Goal: Information Seeking & Learning: Learn about a topic

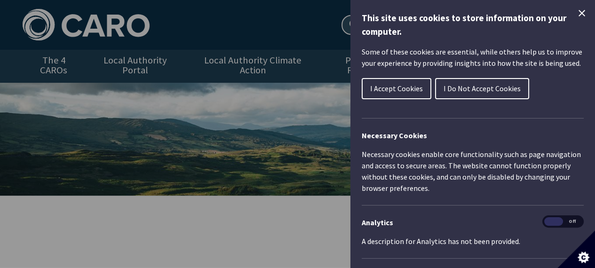
click at [415, 85] on span "I Accept Cookies" at bounding box center [396, 88] width 53 height 9
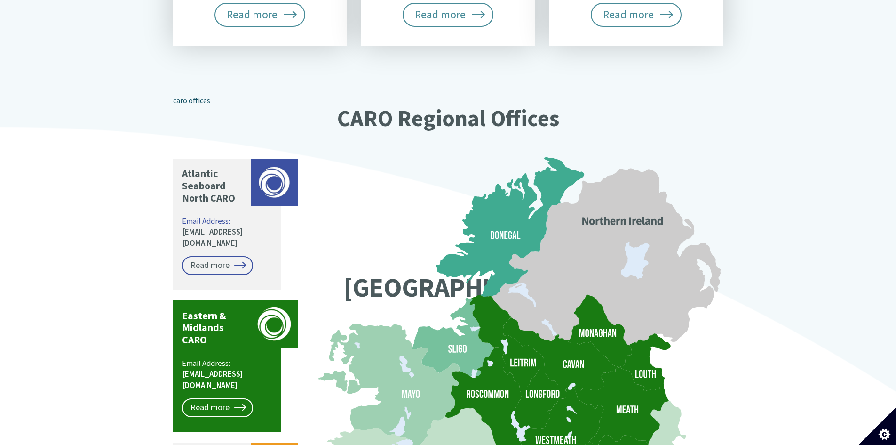
scroll to position [706, 0]
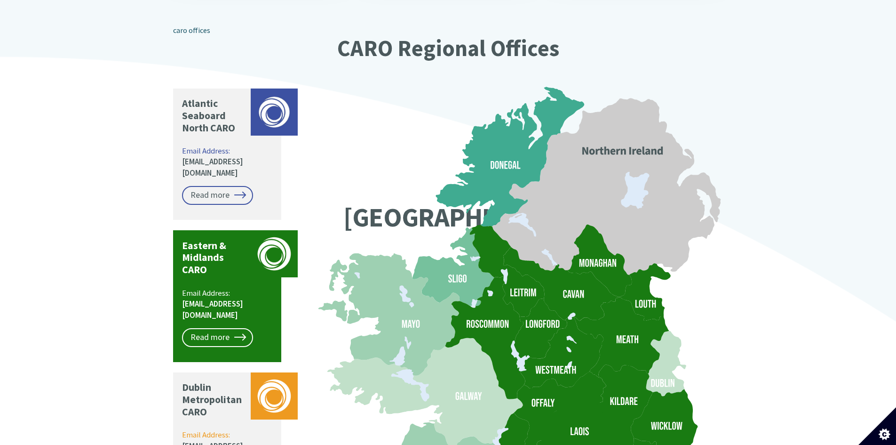
click at [595, 268] on icon at bounding box center [644, 292] width 51 height 57
click at [219, 268] on link "Read more" at bounding box center [217, 337] width 71 height 19
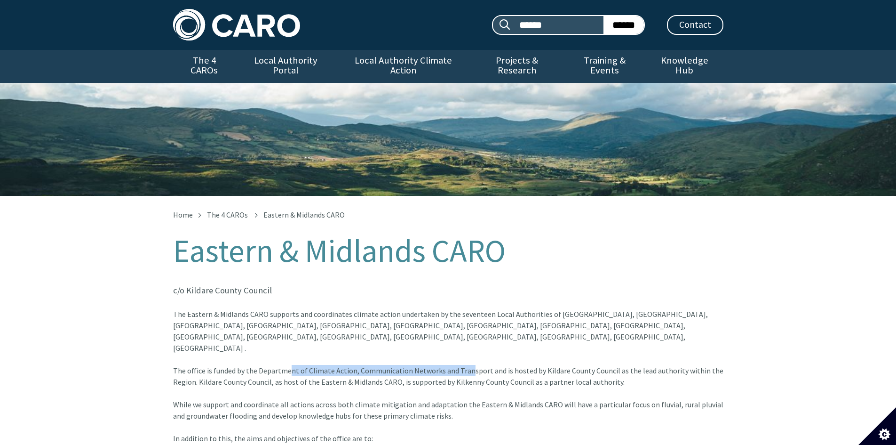
drag, startPoint x: 286, startPoint y: 336, endPoint x: 467, endPoint y: 337, distance: 181.2
click at [464, 338] on font "The Eastern & Midlands CARO supports and coordinates climate action undertaken …" at bounding box center [448, 347] width 551 height 77
click at [468, 337] on font "The Eastern & Midlands CARO supports and coordinates climate action undertaken …" at bounding box center [448, 347] width 551 height 77
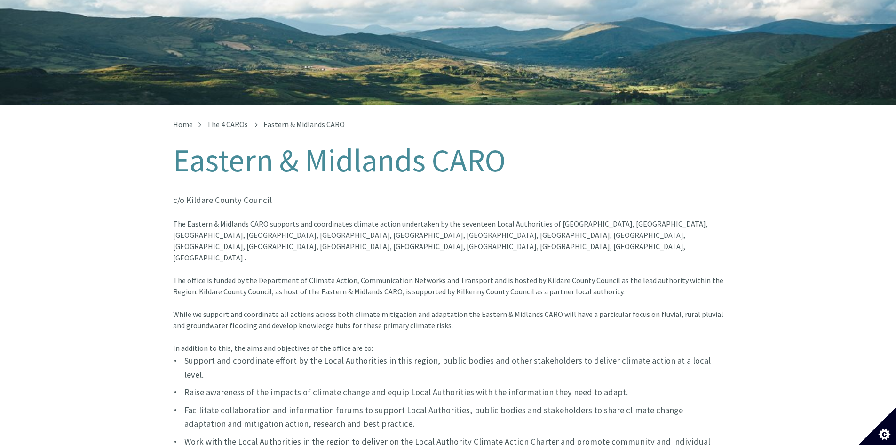
scroll to position [94, 0]
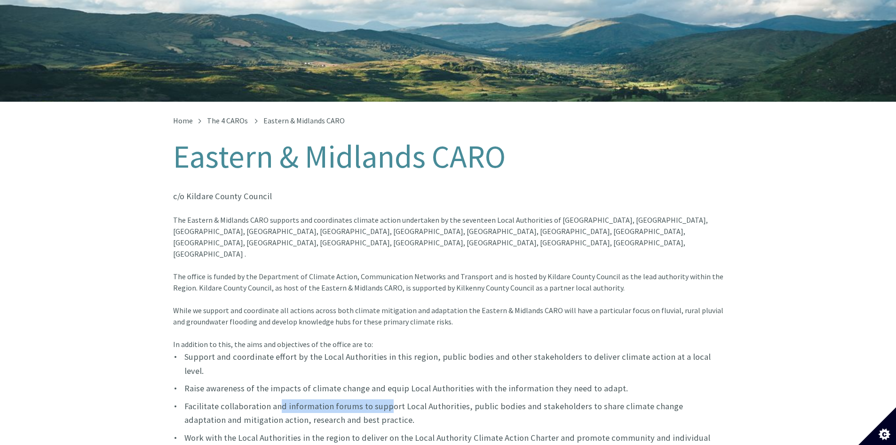
drag, startPoint x: 276, startPoint y: 360, endPoint x: 404, endPoint y: 356, distance: 128.5
click at [401, 400] on font "Facilitate collaboration and information forums to support Local Authorities, p…" at bounding box center [433, 412] width 499 height 24
click at [420, 400] on font "Facilitate collaboration and information forums to support Local Authorities, p…" at bounding box center [433, 412] width 499 height 24
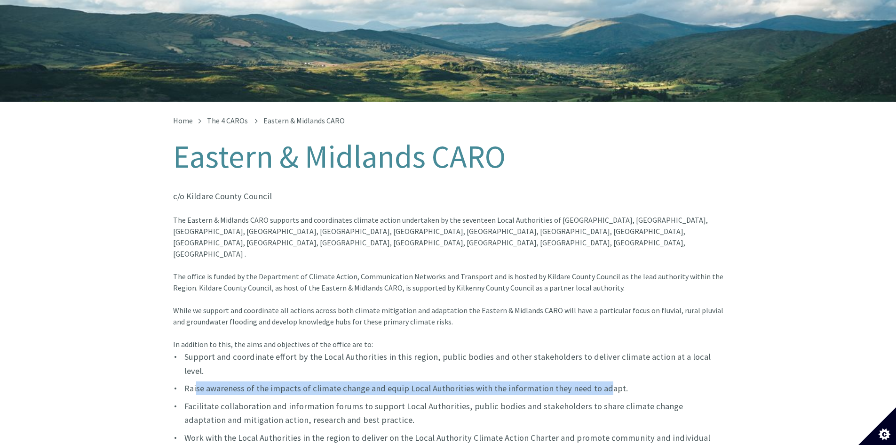
drag, startPoint x: 195, startPoint y: 341, endPoint x: 597, endPoint y: 343, distance: 401.4
click at [597, 383] on font "Raise awareness of the impacts of climate change and equip Local Authorities wi…" at bounding box center [406, 388] width 444 height 11
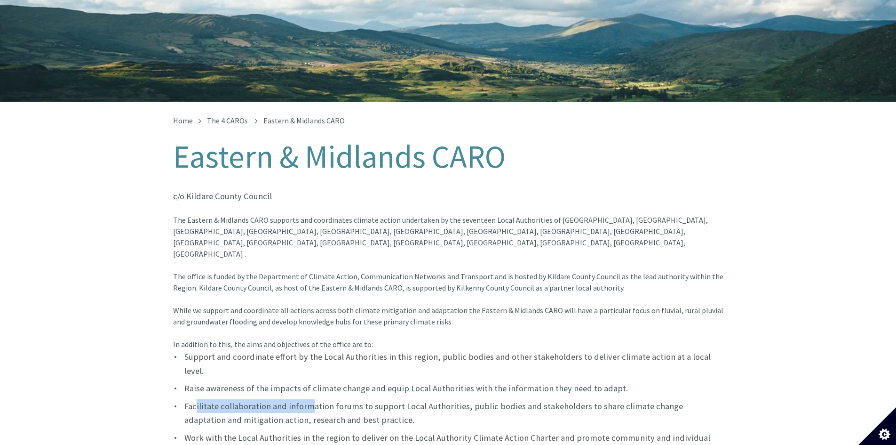
drag, startPoint x: 197, startPoint y: 359, endPoint x: 317, endPoint y: 361, distance: 120.0
click at [317, 400] on font "Facilitate collaboration and information forums to support Local Authorities, p…" at bounding box center [433, 412] width 499 height 24
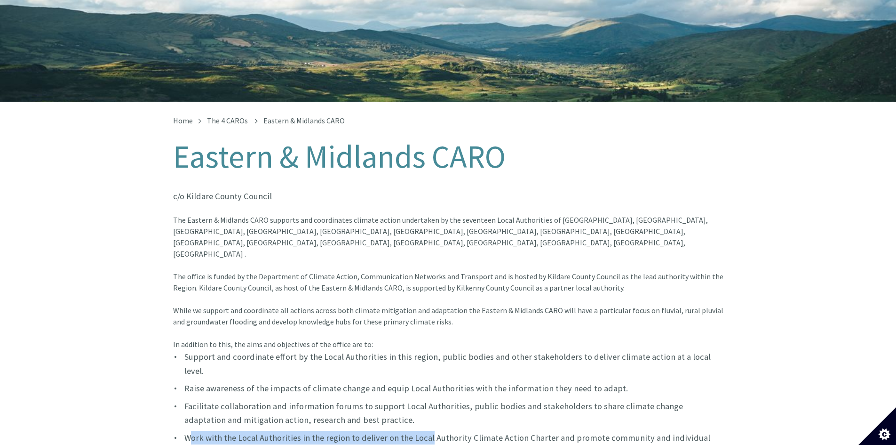
drag, startPoint x: 192, startPoint y: 391, endPoint x: 431, endPoint y: 392, distance: 239.5
click at [427, 432] on font "Work with the Local Authorities in the region to deliver on the Local Authority…" at bounding box center [447, 444] width 526 height 24
click at [438, 432] on font "Work with the Local Authorities in the region to deliver on the Local Authority…" at bounding box center [447, 444] width 526 height 24
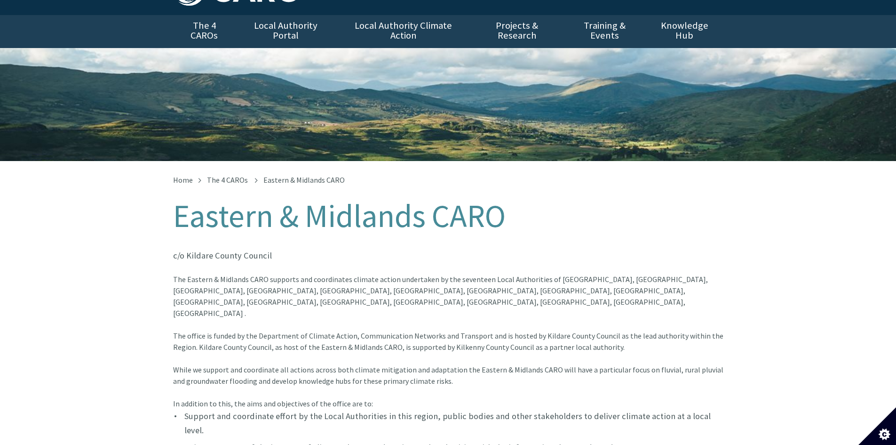
scroll to position [0, 0]
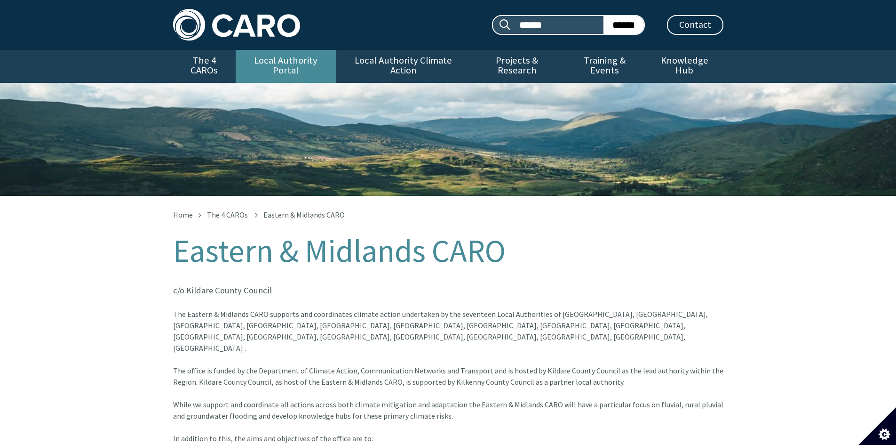
click at [294, 57] on link "Local Authority Portal" at bounding box center [286, 66] width 101 height 33
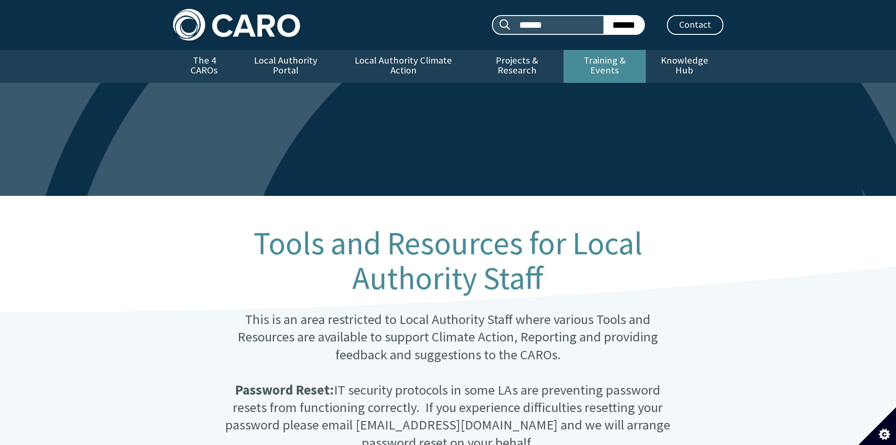
click at [630, 59] on link "Training & Events" at bounding box center [605, 66] width 82 height 33
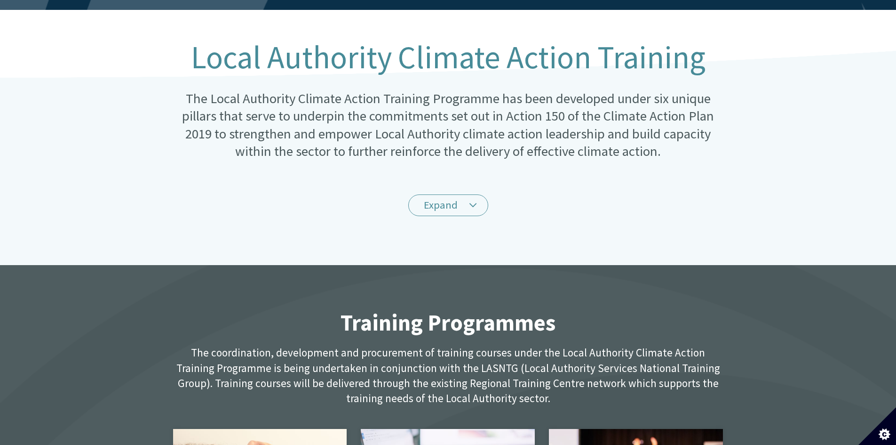
scroll to position [188, 0]
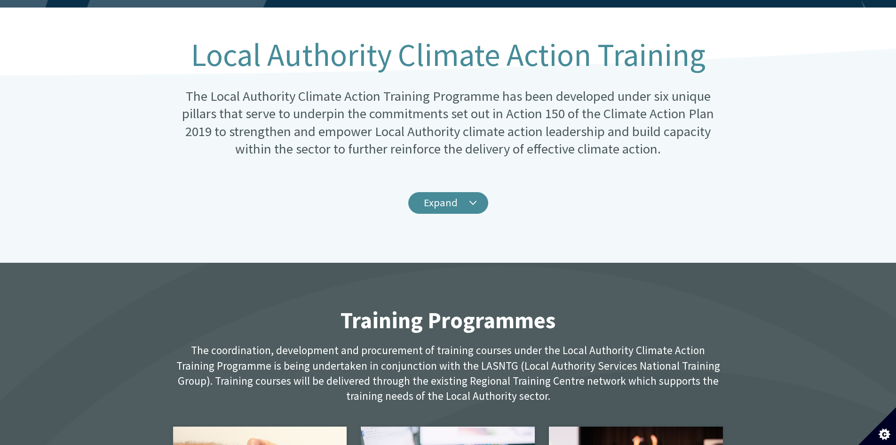
click at [479, 192] on link "Expand" at bounding box center [448, 203] width 80 height 22
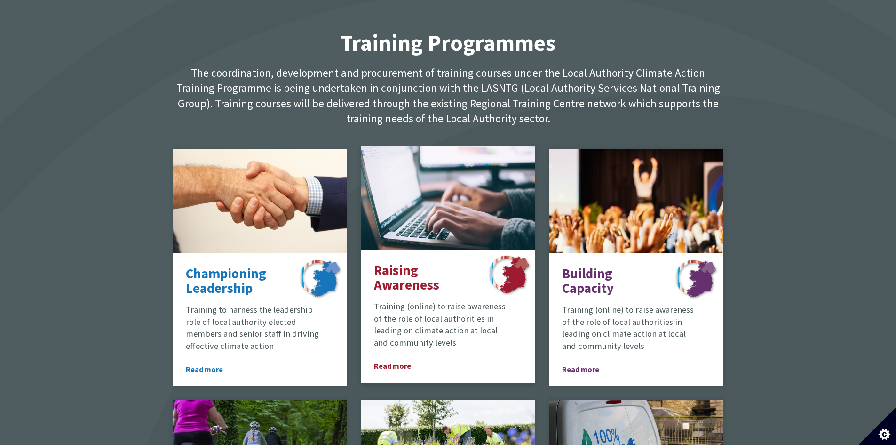
scroll to position [941, 0]
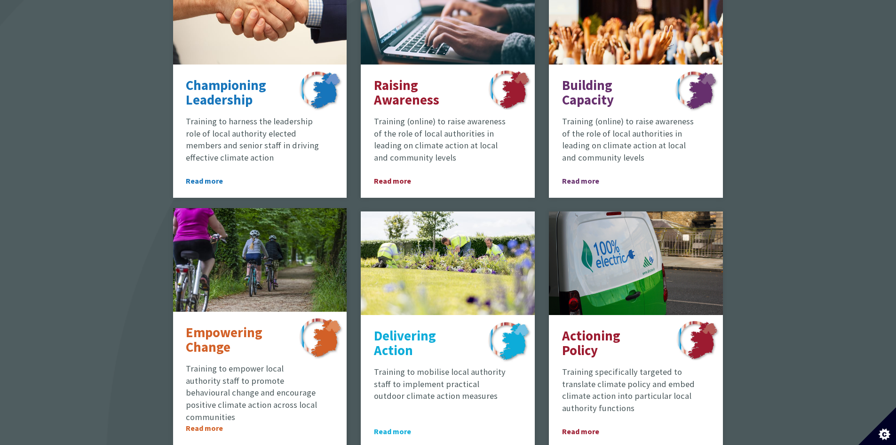
click at [202, 422] on span "Read more" at bounding box center [212, 427] width 52 height 11
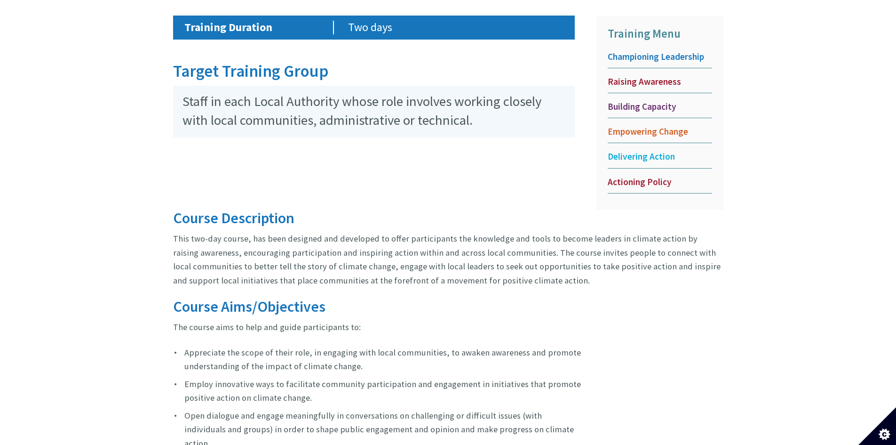
scroll to position [317, 0]
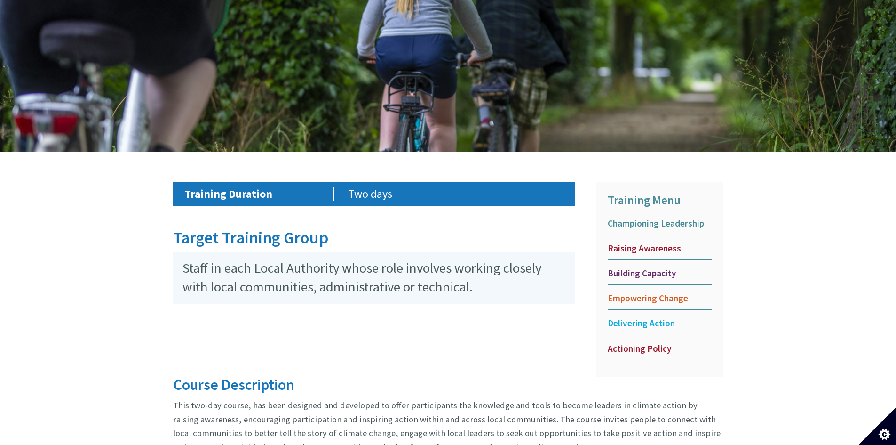
click at [646, 217] on span "Championing Leadership" at bounding box center [660, 223] width 104 height 12
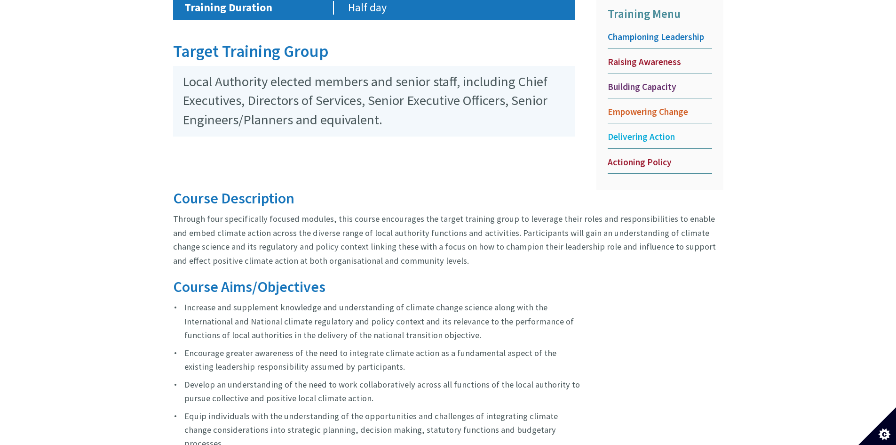
scroll to position [518, 0]
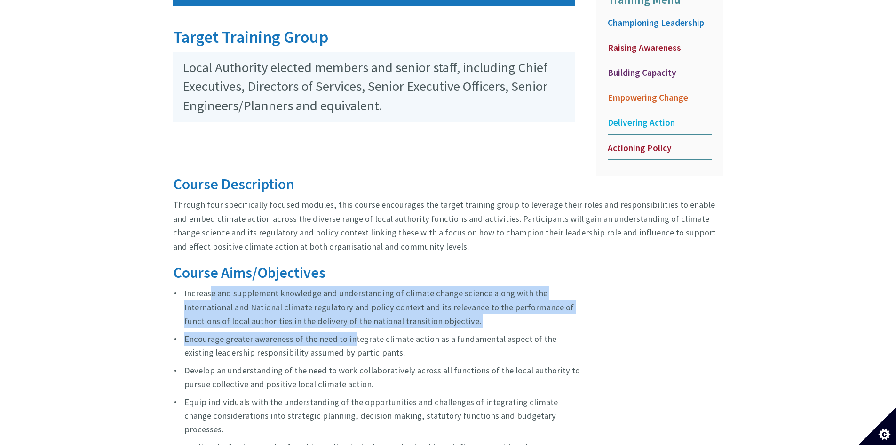
drag, startPoint x: 209, startPoint y: 280, endPoint x: 362, endPoint y: 333, distance: 162.2
click at [362, 333] on ul "Increase and supplement knowledge and understanding of climate change science a…" at bounding box center [377, 376] width 409 height 181
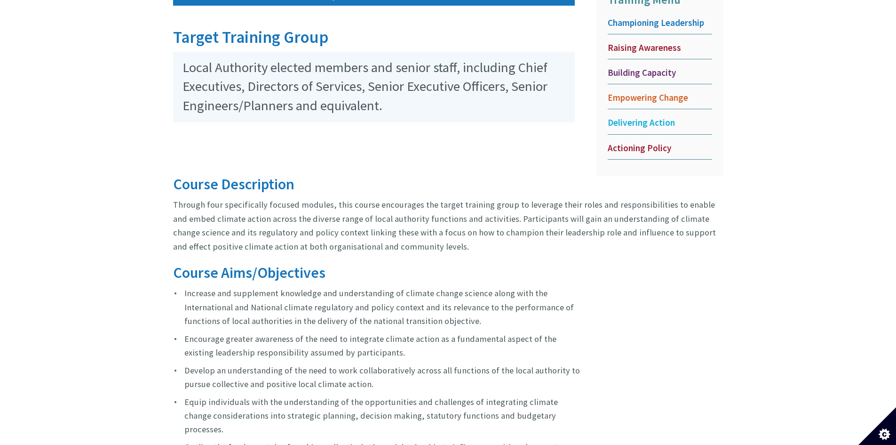
click at [360, 339] on font "Encourage greater awareness of the need to integrate climate action as a fundam…" at bounding box center [370, 345] width 372 height 24
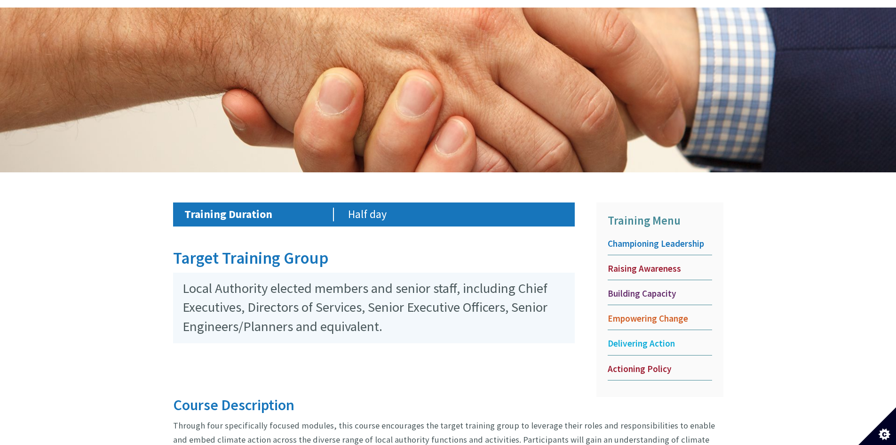
scroll to position [0, 0]
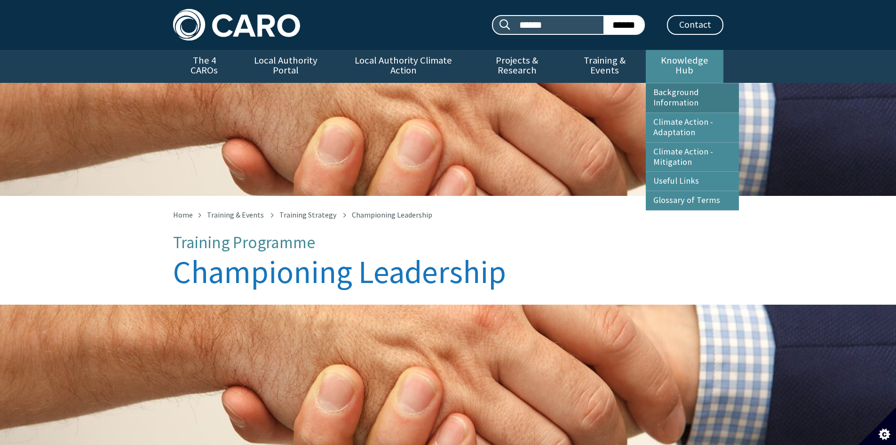
click at [676, 89] on link "Background Information" at bounding box center [692, 97] width 93 height 29
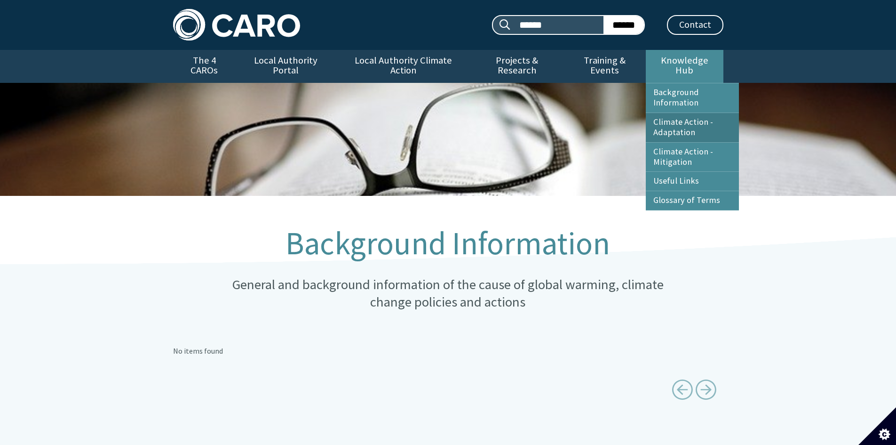
click at [671, 118] on link "Climate Action - Adaptation" at bounding box center [692, 127] width 93 height 29
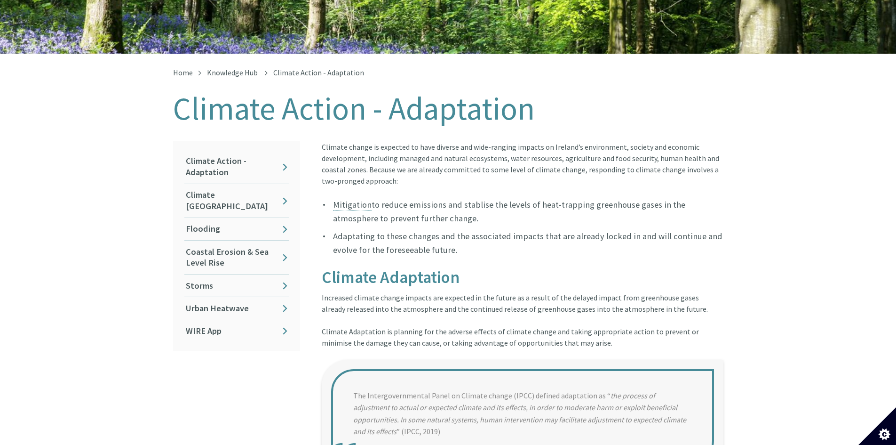
scroll to position [188, 0]
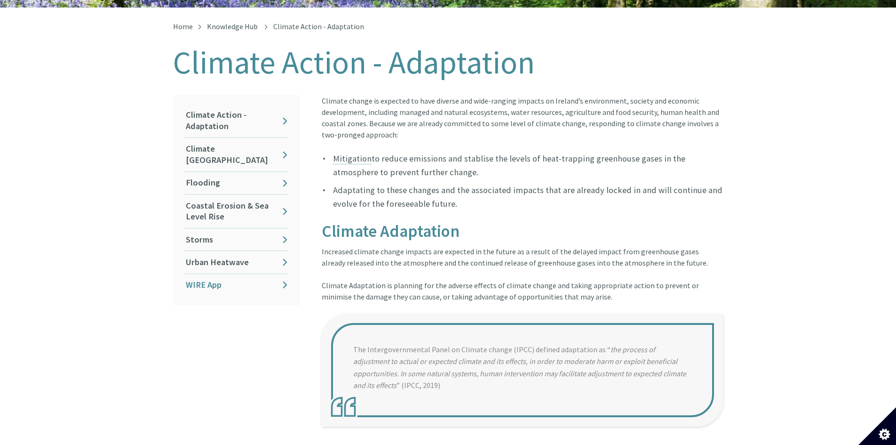
click at [198, 274] on link "WIRE App" at bounding box center [236, 285] width 104 height 22
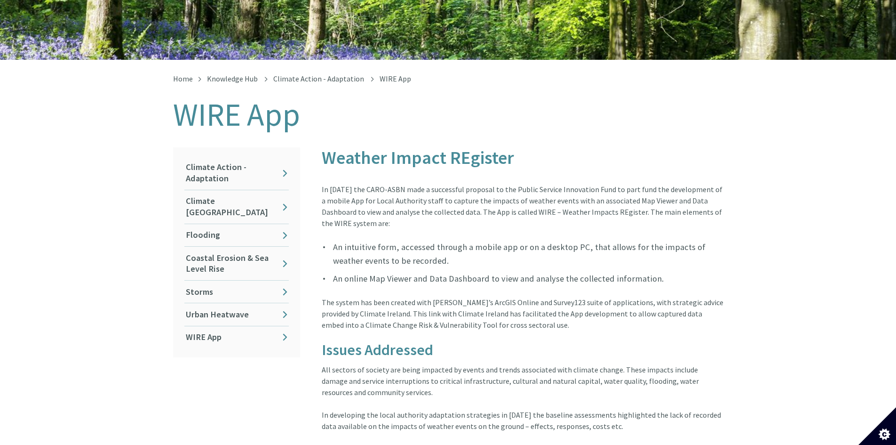
scroll to position [141, 0]
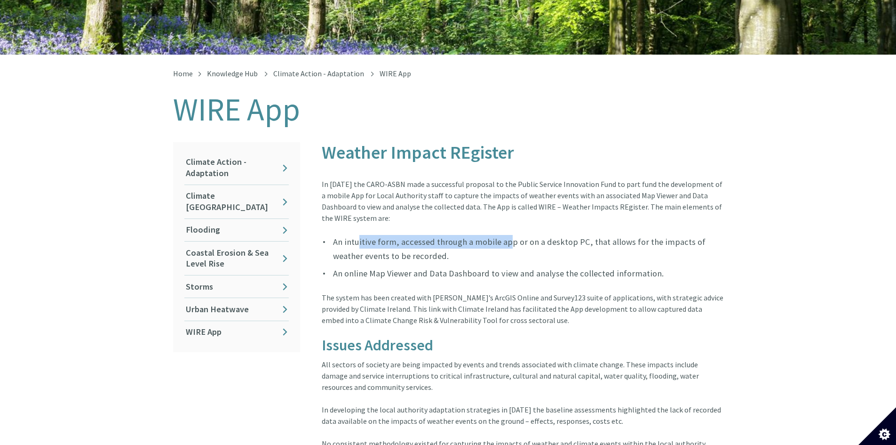
drag, startPoint x: 363, startPoint y: 234, endPoint x: 505, endPoint y: 237, distance: 142.1
click at [503, 237] on li "An intuitive form, accessed through a mobile app or on a desktop PC, that allow…" at bounding box center [523, 249] width 402 height 28
click at [522, 238] on li "An intuitive form, accessed through a mobile app or on a desktop PC, that allow…" at bounding box center [523, 249] width 402 height 28
click at [205, 185] on link "Climate [GEOGRAPHIC_DATA]" at bounding box center [236, 201] width 104 height 33
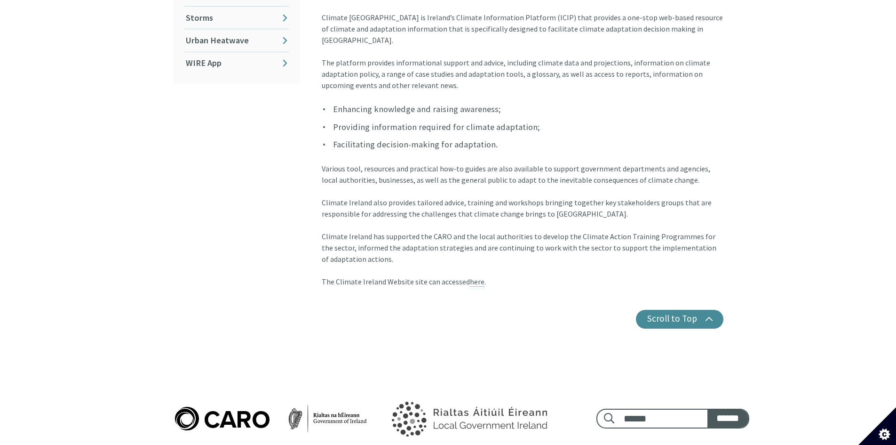
scroll to position [423, 0]
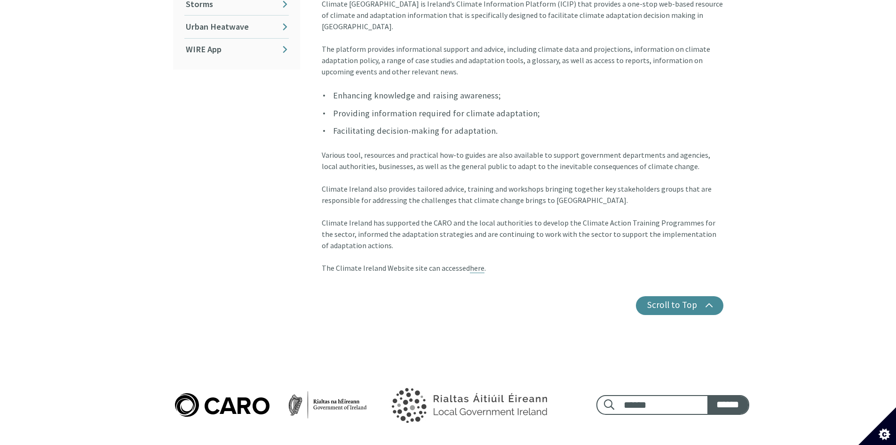
click at [471, 263] on link "here" at bounding box center [477, 268] width 15 height 10
